Goal: Information Seeking & Learning: Learn about a topic

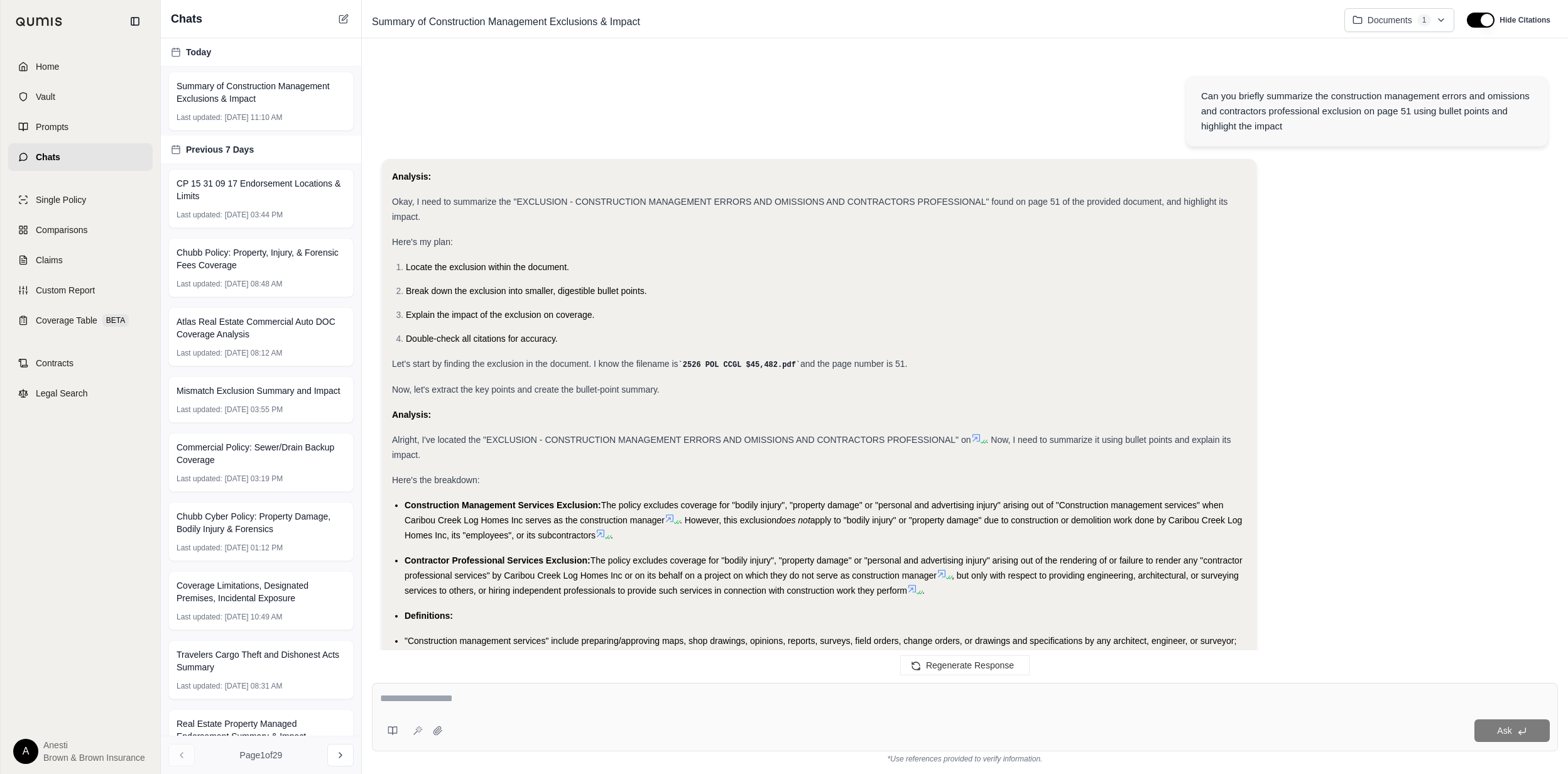
scroll to position [6884, 0]
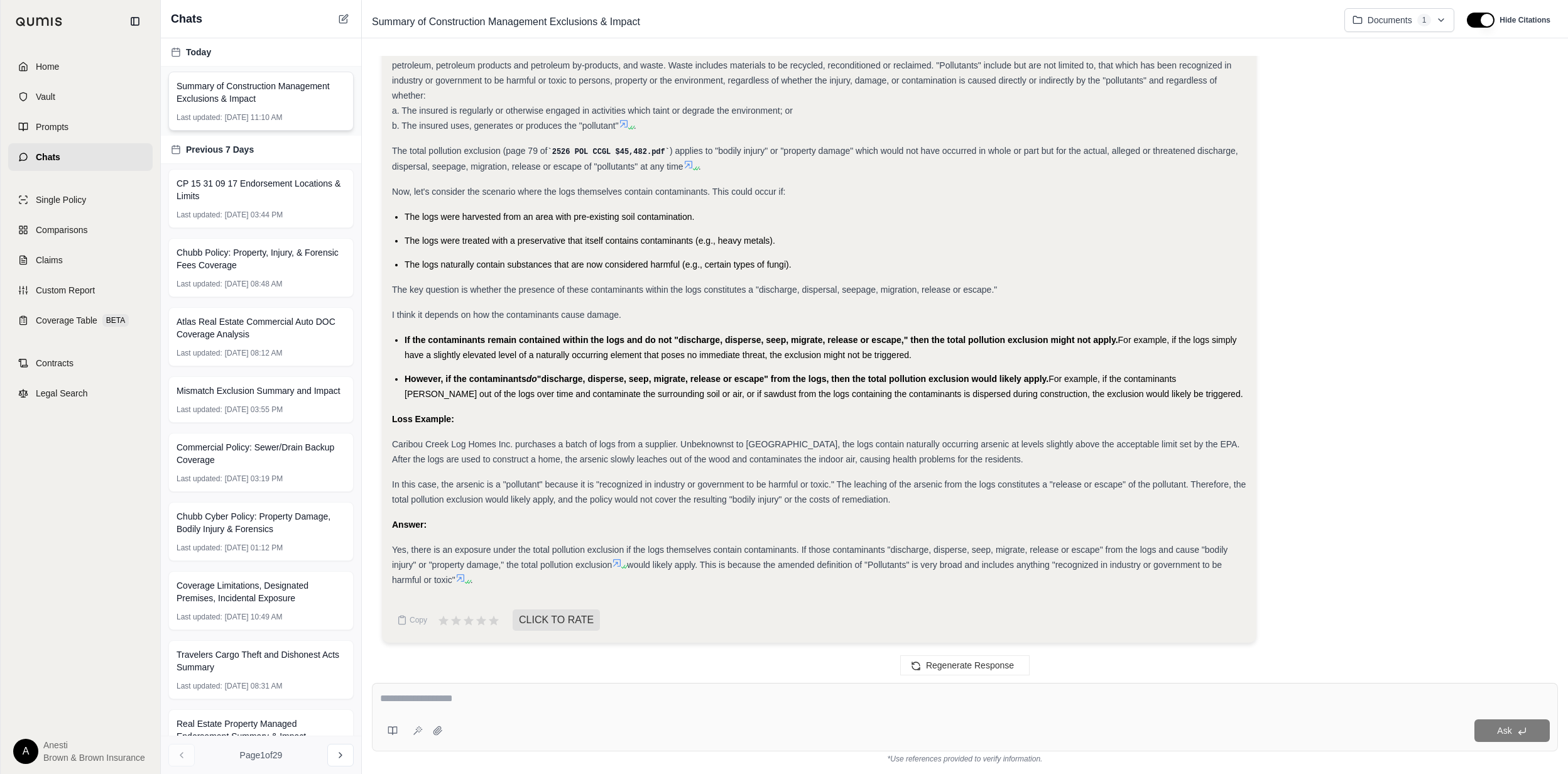
click at [236, 100] on span "Summary of Construction Management Exclusions & Impact" at bounding box center [260, 92] width 169 height 25
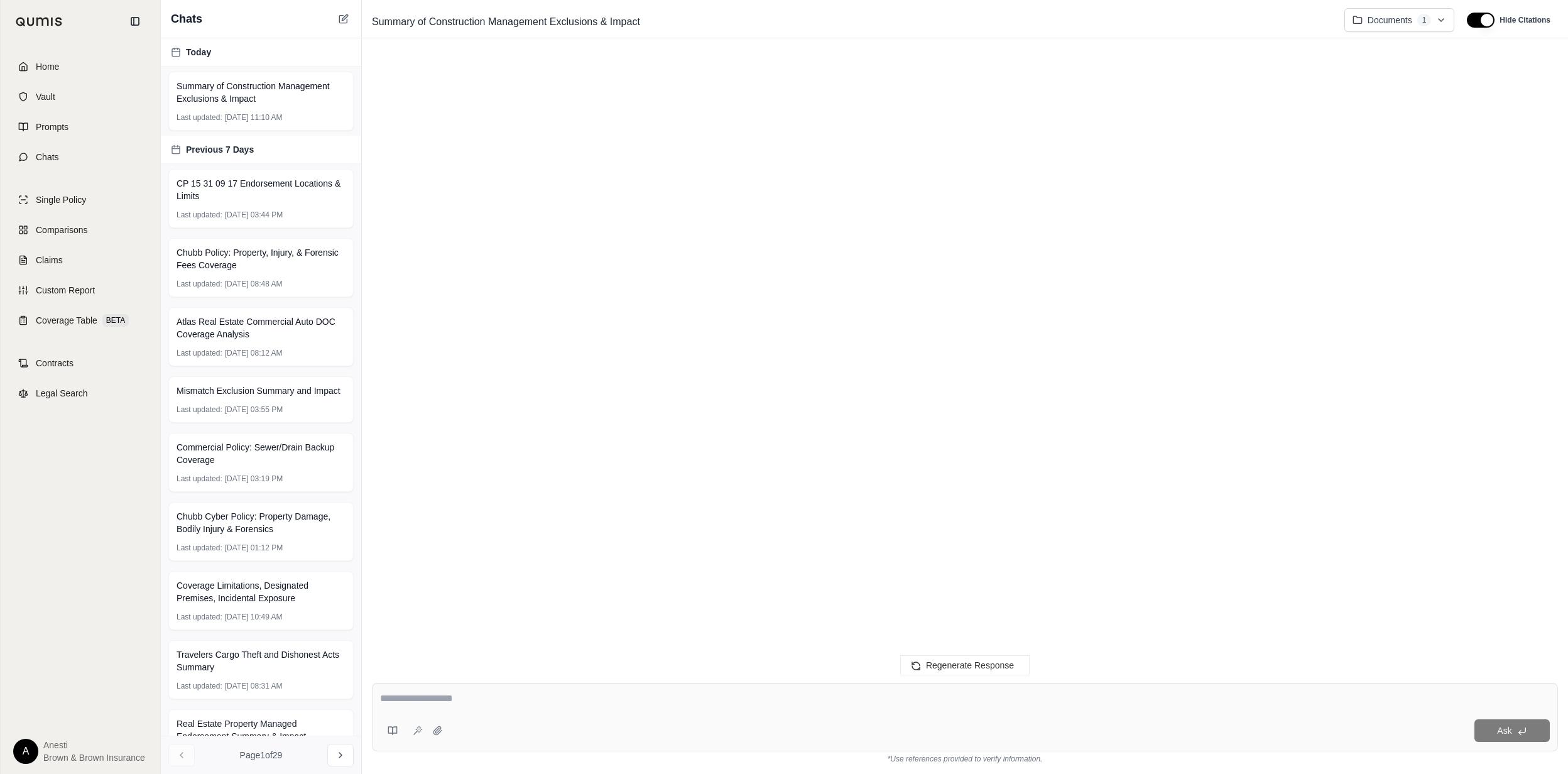
scroll to position [6884, 0]
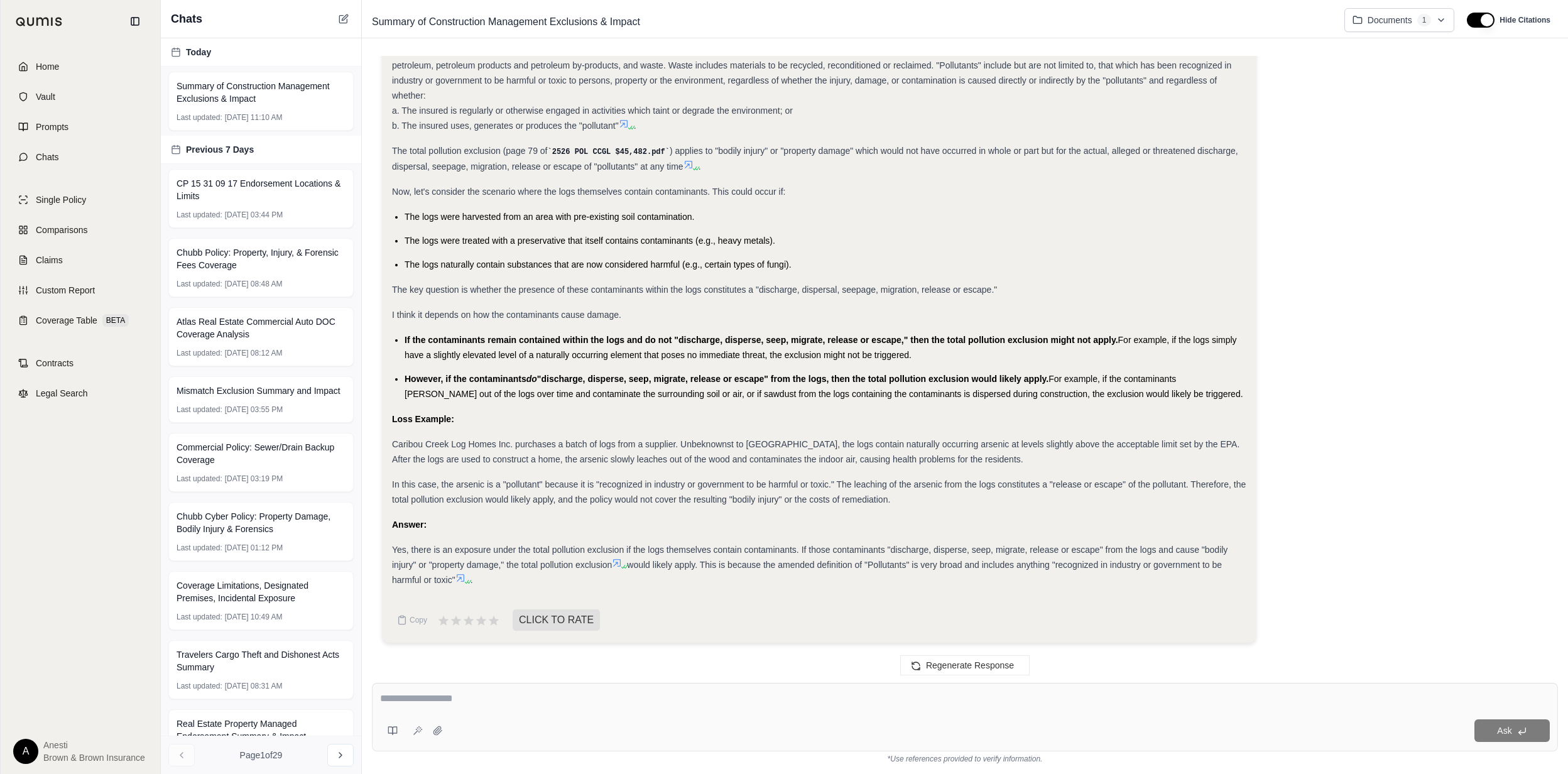
click at [624, 124] on icon at bounding box center [624, 124] width 10 height 10
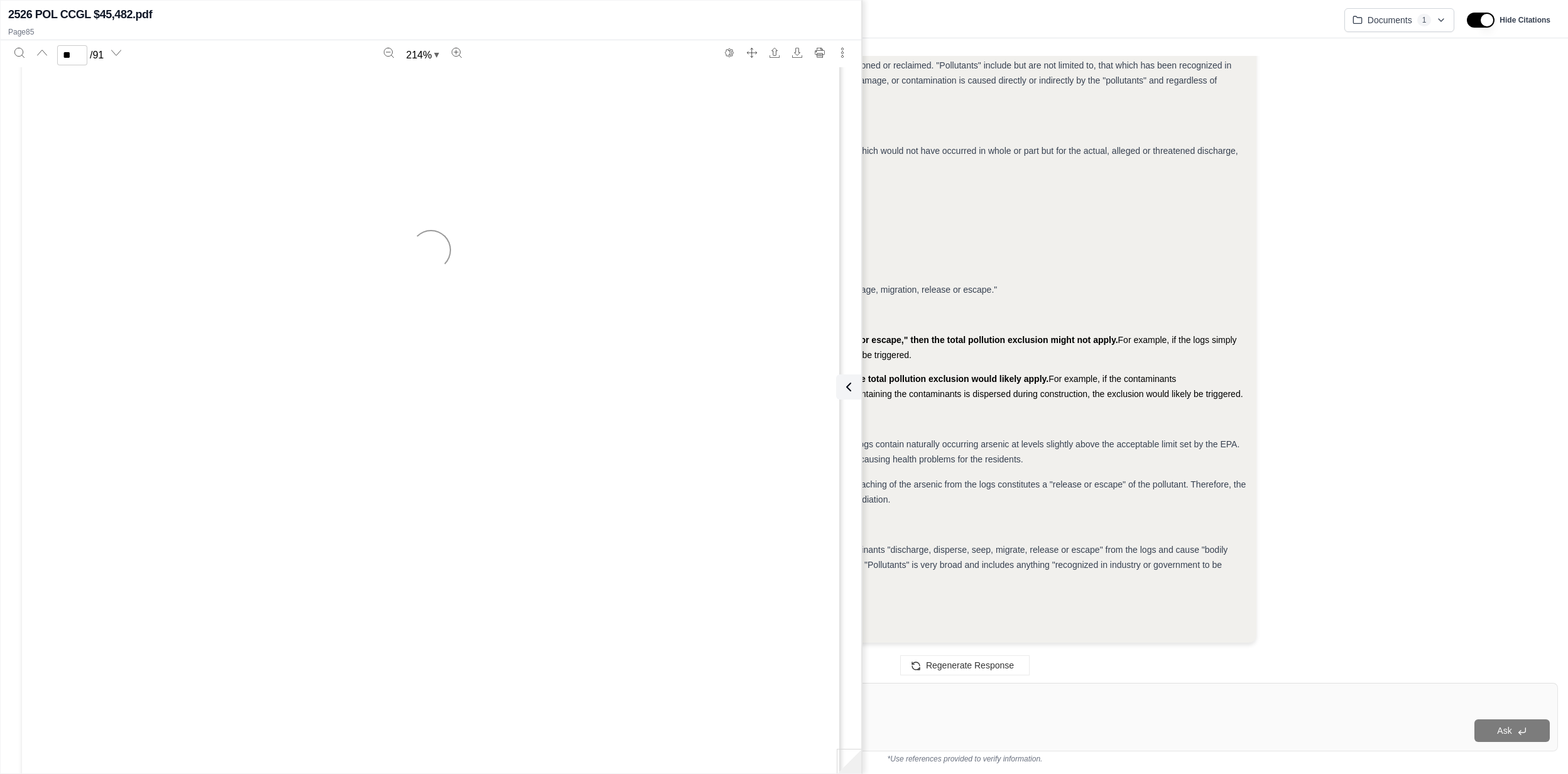
scroll to position [88430, 0]
type input "**"
click at [855, 397] on button at bounding box center [846, 387] width 25 height 25
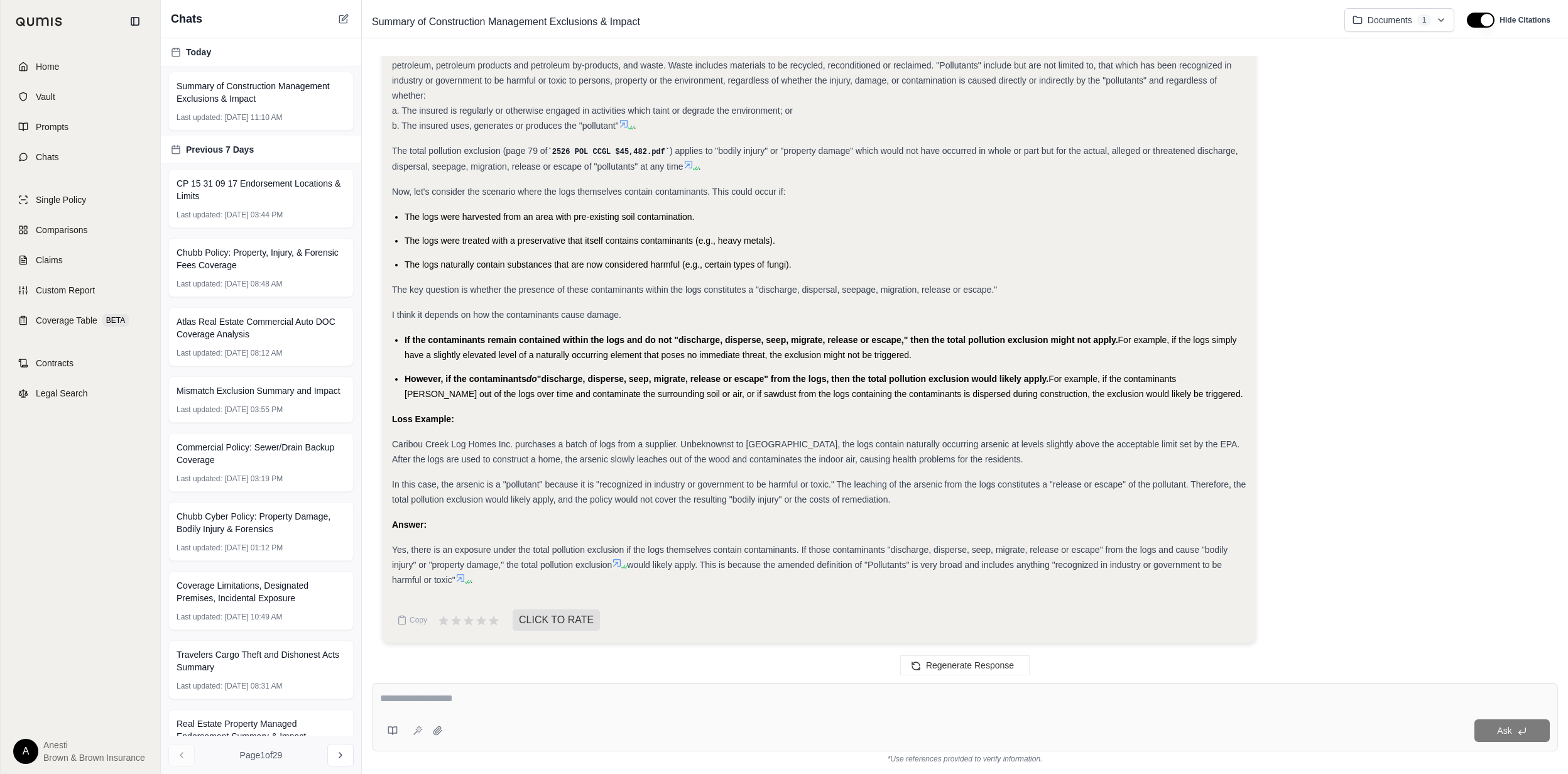
drag, startPoint x: 98, startPoint y: 57, endPoint x: 273, endPoint y: 137, distance: 192.4
click at [98, 57] on link "Home" at bounding box center [81, 66] width 145 height 27
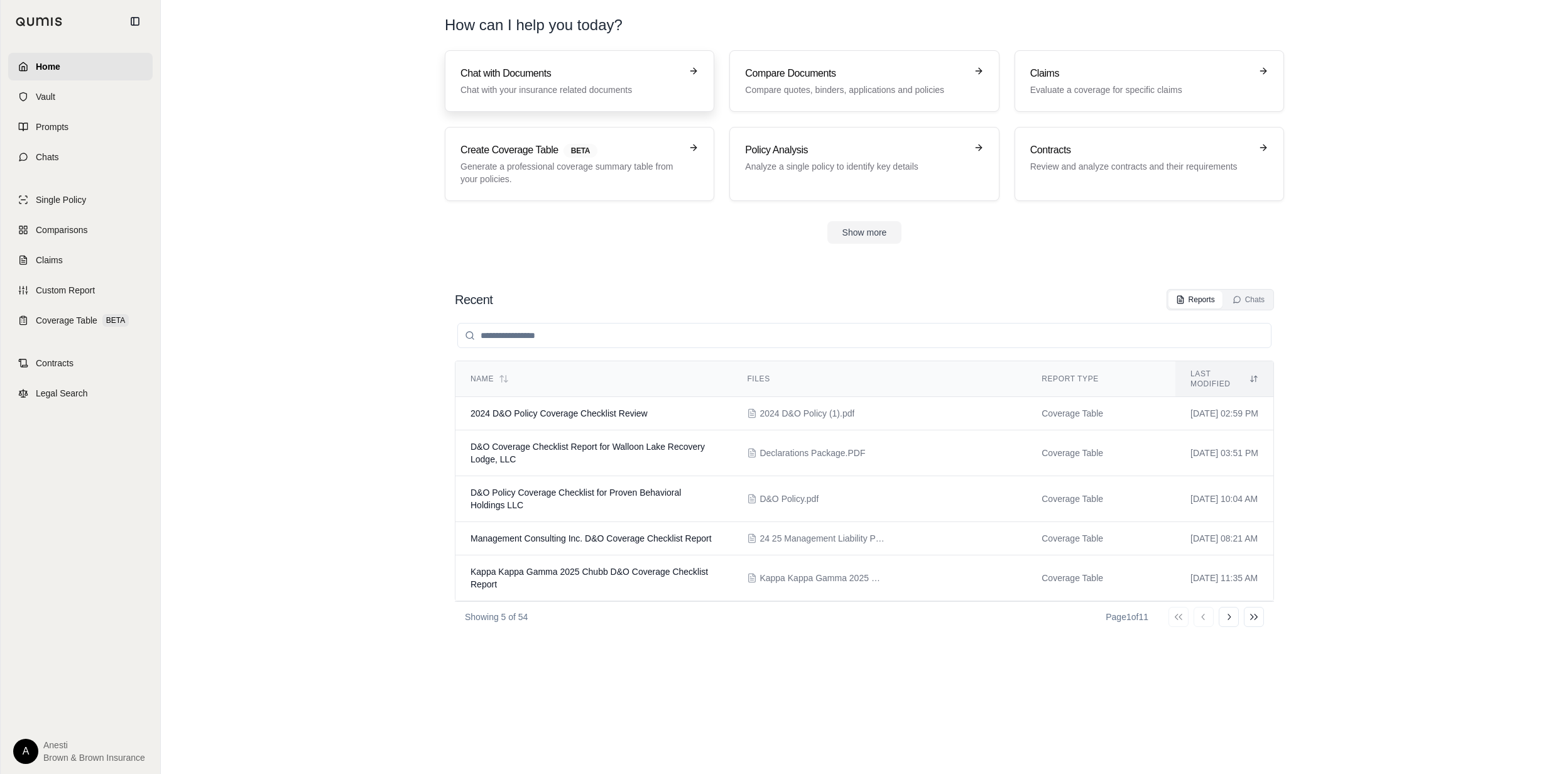
click at [631, 64] on link "Chat with Documents Chat with your insurance related documents" at bounding box center [579, 81] width 270 height 61
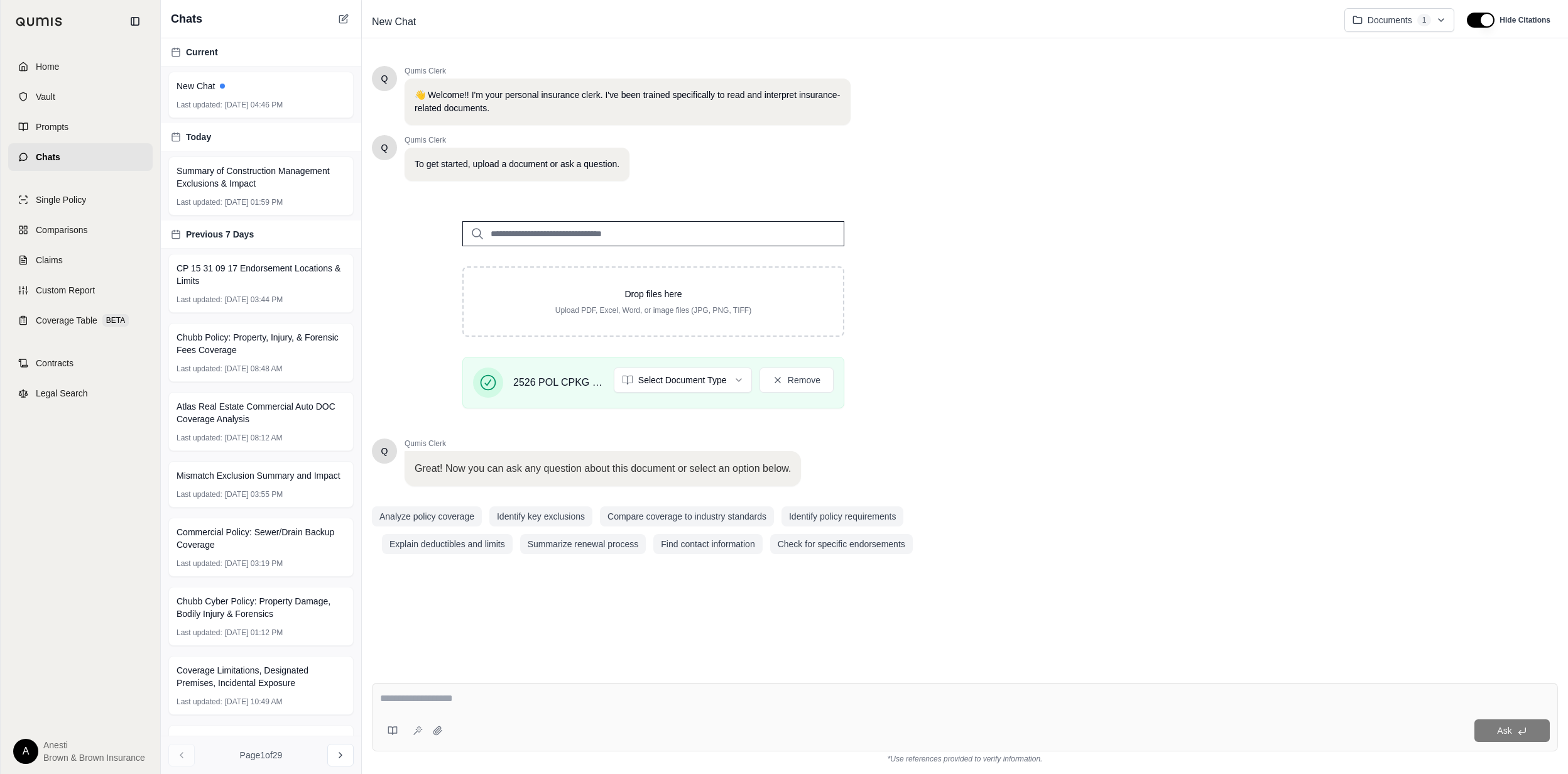
click at [395, 706] on div at bounding box center [965, 701] width 1170 height 20
click at [411, 695] on textarea at bounding box center [964, 699] width 1169 height 15
type textarea "**********"
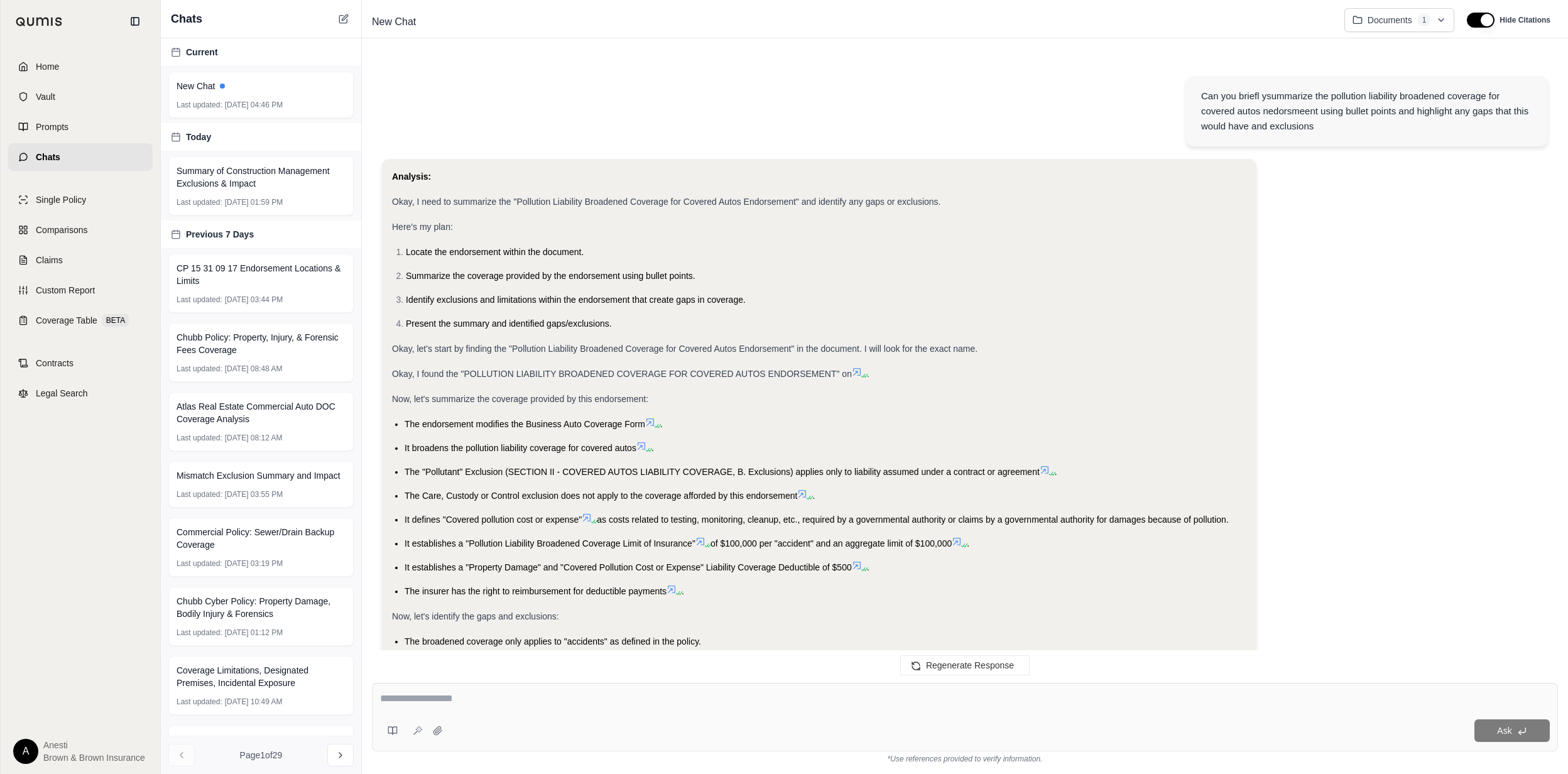
scroll to position [521, 0]
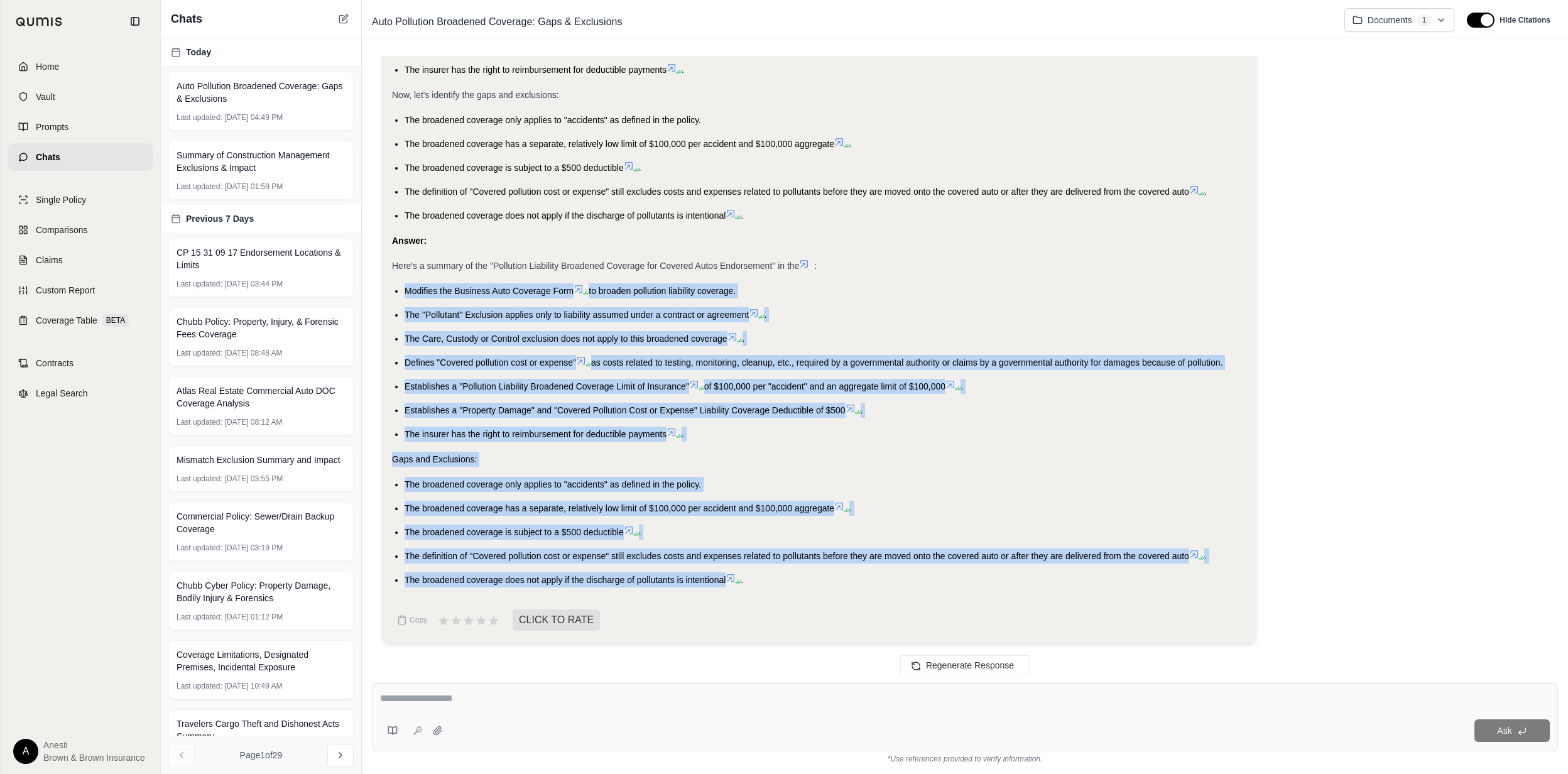
drag, startPoint x: 402, startPoint y: 286, endPoint x: 726, endPoint y: 583, distance: 439.5
click at [726, 583] on div "Analysis: Okay, I need to summarize the "Pollution Liability Broadened Coverage…" at bounding box center [819, 118] width 855 height 940
copy div "Modifies the Business Auto Coverage Form to broaden pollution liability coverag…"
